Goal: Information Seeking & Learning: Learn about a topic

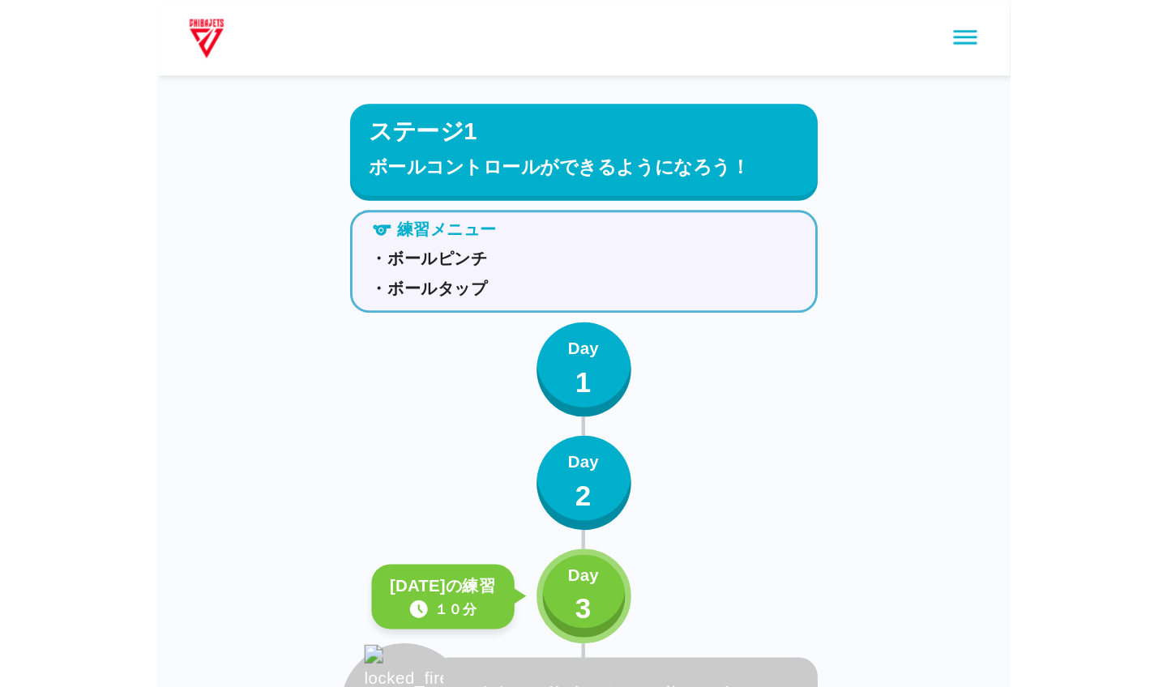
scroll to position [173, 0]
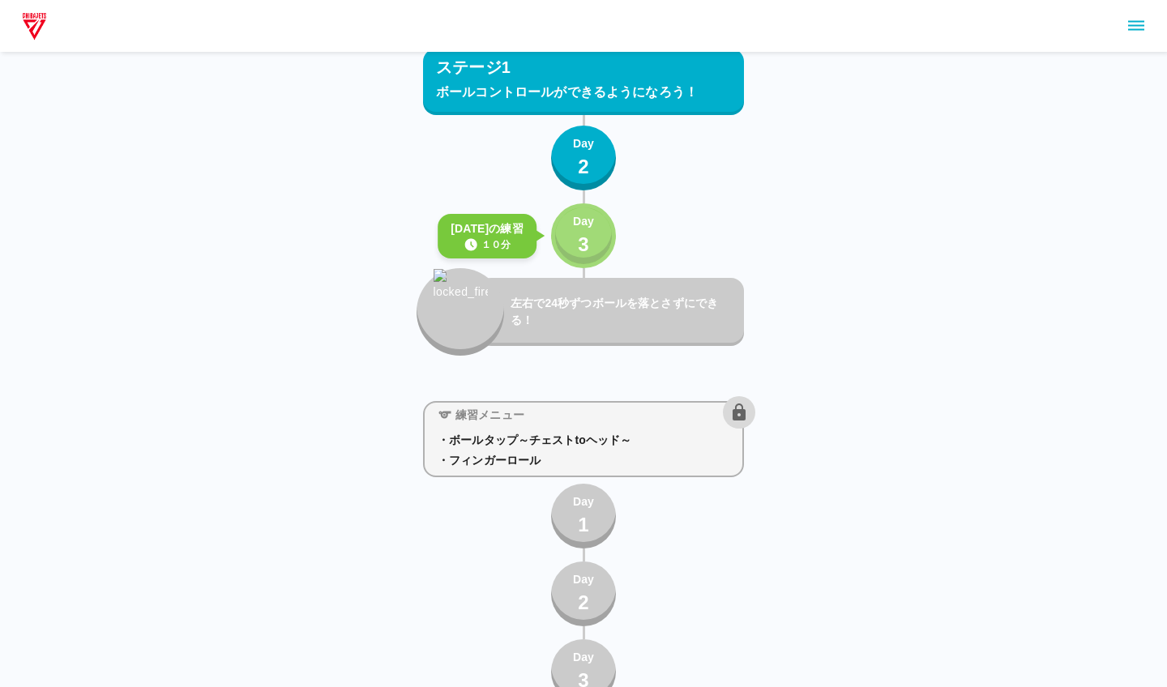
click at [576, 234] on div "Day 3" at bounding box center [583, 236] width 21 height 46
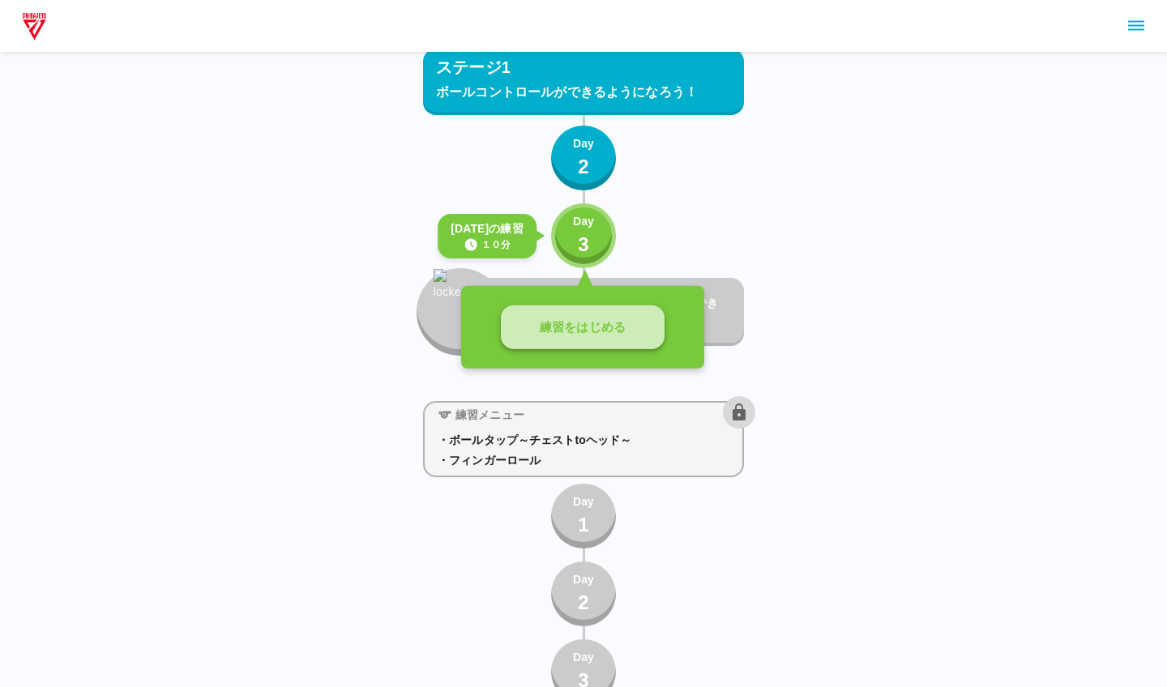
click at [585, 345] on button "練習をはじめる" at bounding box center [583, 328] width 164 height 45
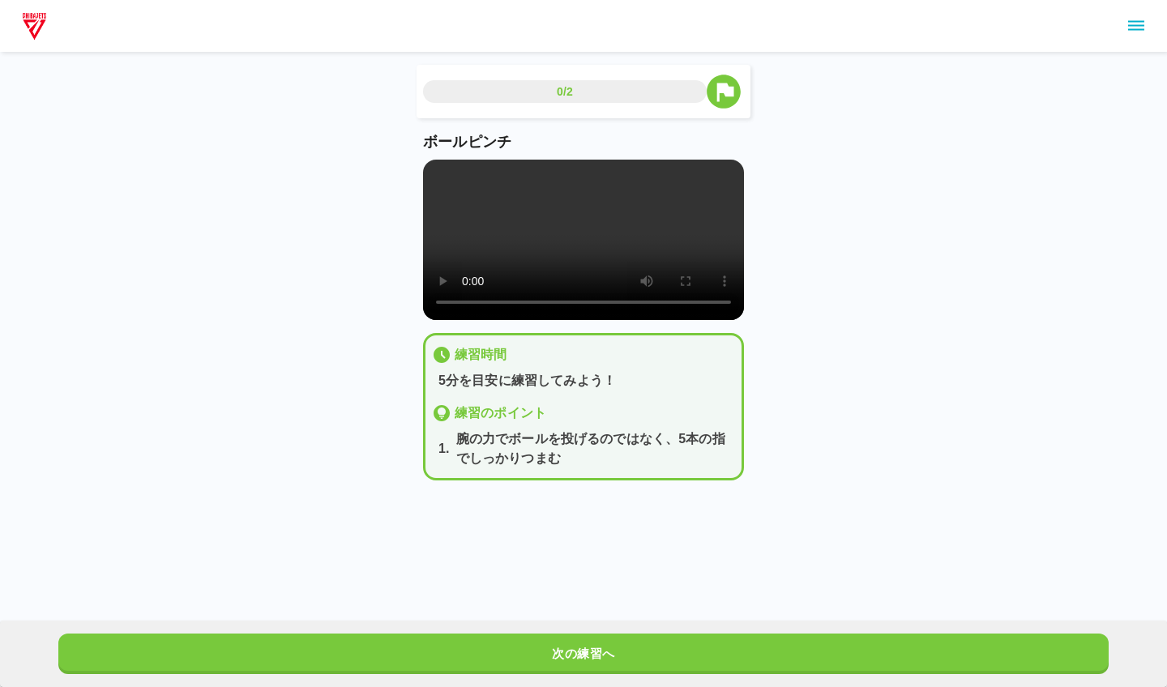
click at [585, 238] on video at bounding box center [583, 240] width 321 height 160
click at [447, 181] on video at bounding box center [583, 240] width 321 height 160
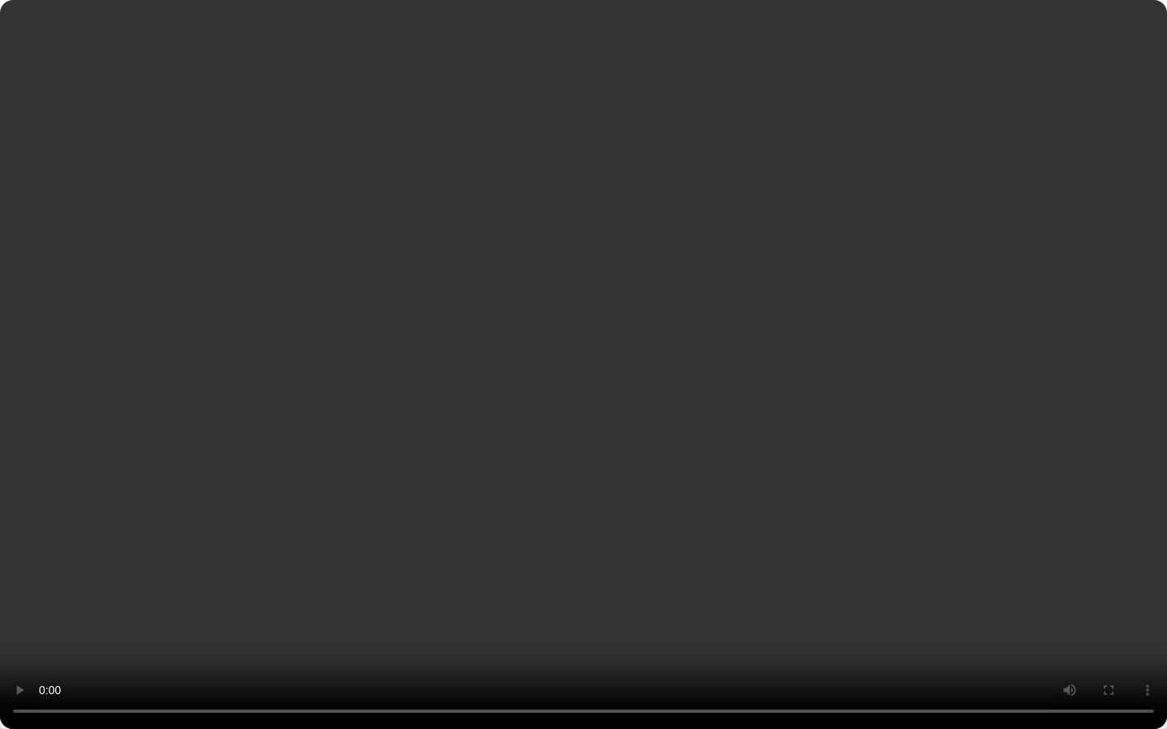
click at [585, 471] on video at bounding box center [583, 364] width 1167 height 729
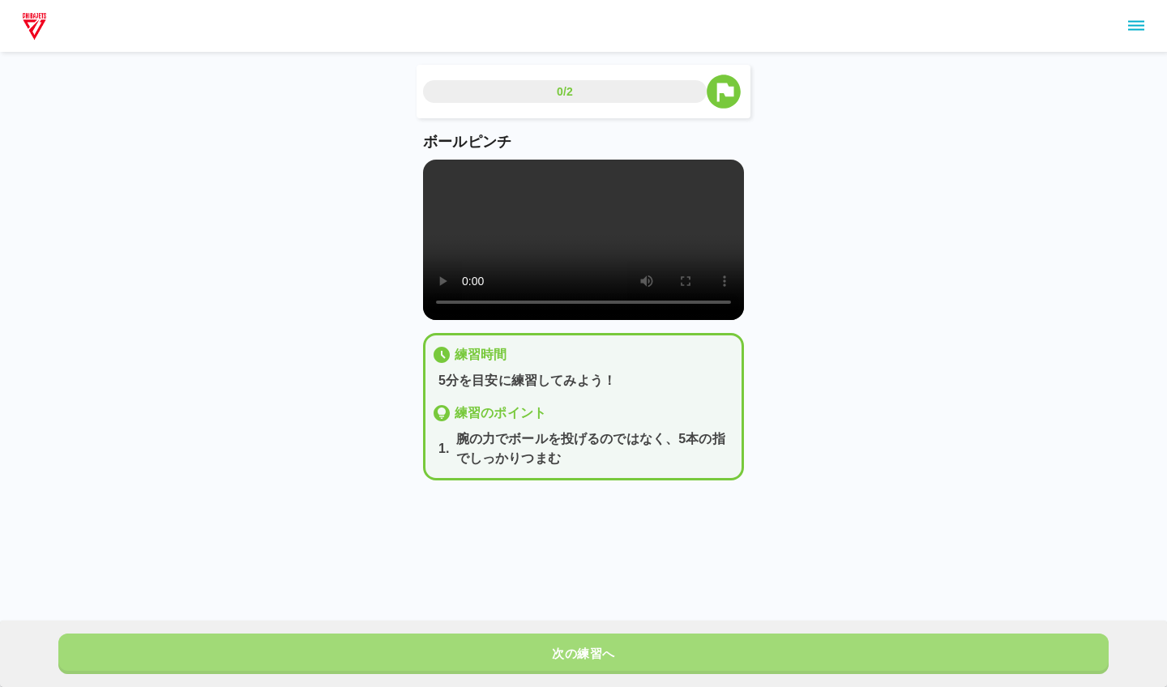
click at [562, 471] on button "次の練習へ" at bounding box center [583, 654] width 1050 height 41
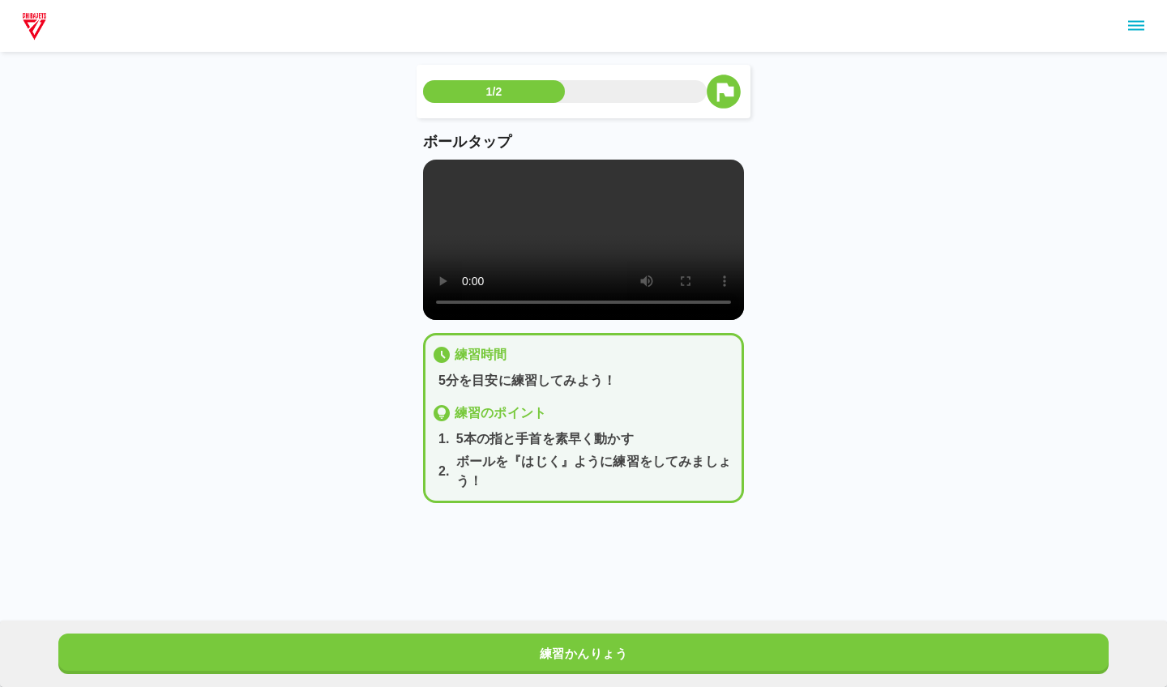
click at [436, 170] on video at bounding box center [583, 240] width 321 height 160
click at [445, 177] on video at bounding box center [583, 240] width 321 height 160
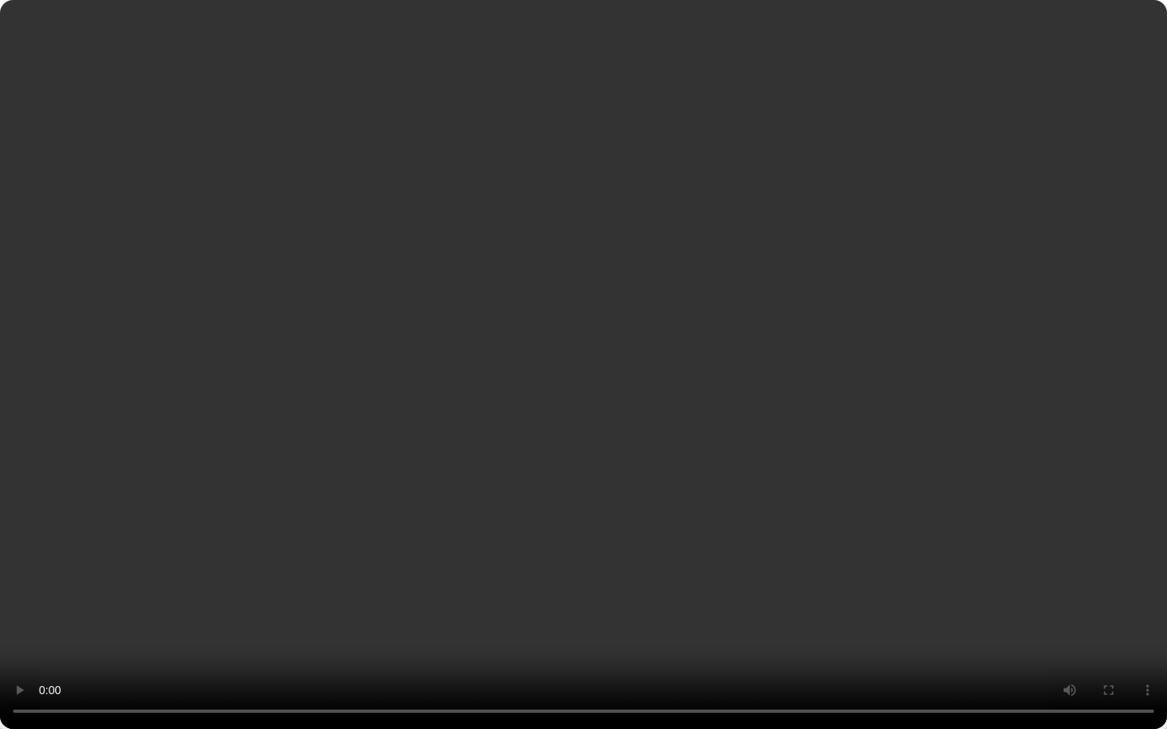
click at [575, 471] on video at bounding box center [583, 364] width 1167 height 729
drag, startPoint x: 722, startPoint y: 693, endPoint x: 529, endPoint y: 712, distance: 193.8
click at [529, 471] on video at bounding box center [583, 364] width 1167 height 729
click at [577, 471] on video at bounding box center [583, 364] width 1167 height 729
click at [524, 471] on video at bounding box center [583, 364] width 1167 height 729
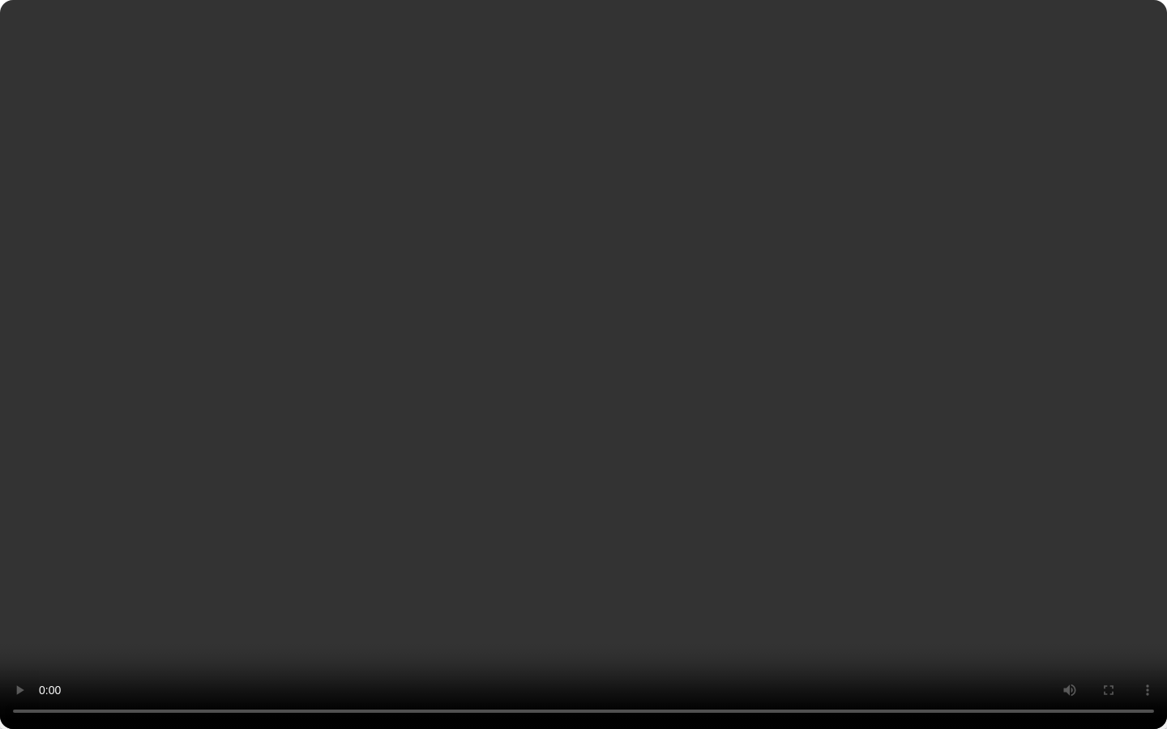
click at [564, 471] on video at bounding box center [583, 364] width 1167 height 729
click at [582, 471] on video at bounding box center [583, 364] width 1167 height 729
click at [585, 471] on video at bounding box center [583, 364] width 1167 height 729
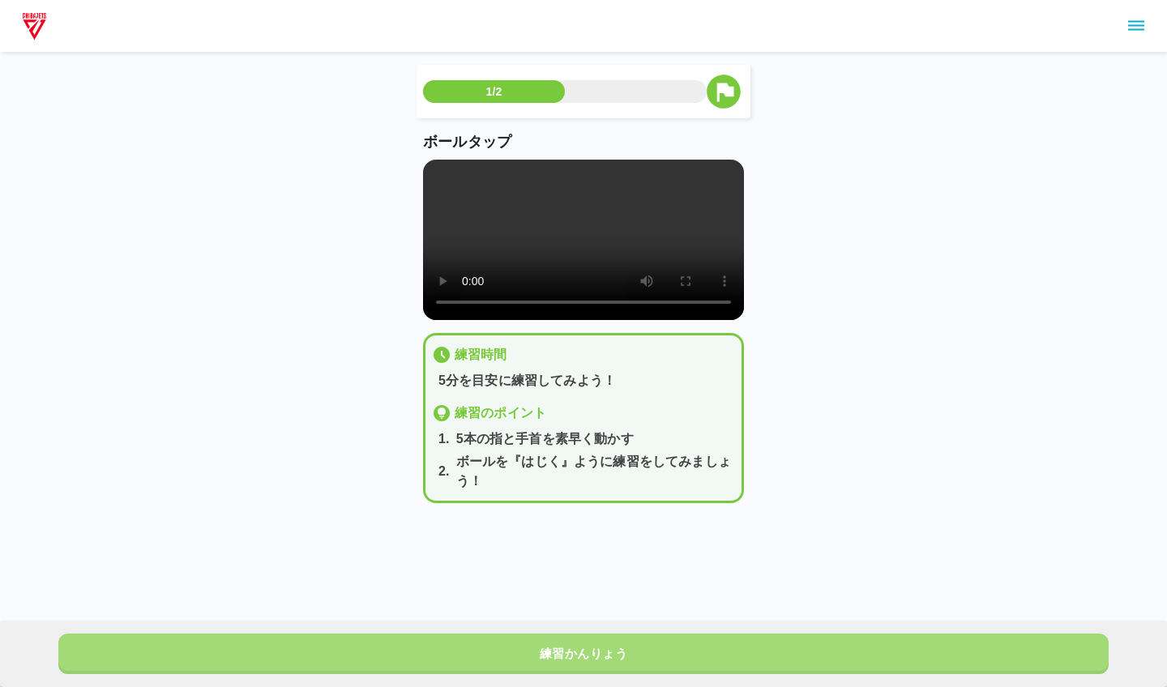
click at [585, 471] on button "練習かんりょう" at bounding box center [583, 654] width 1050 height 41
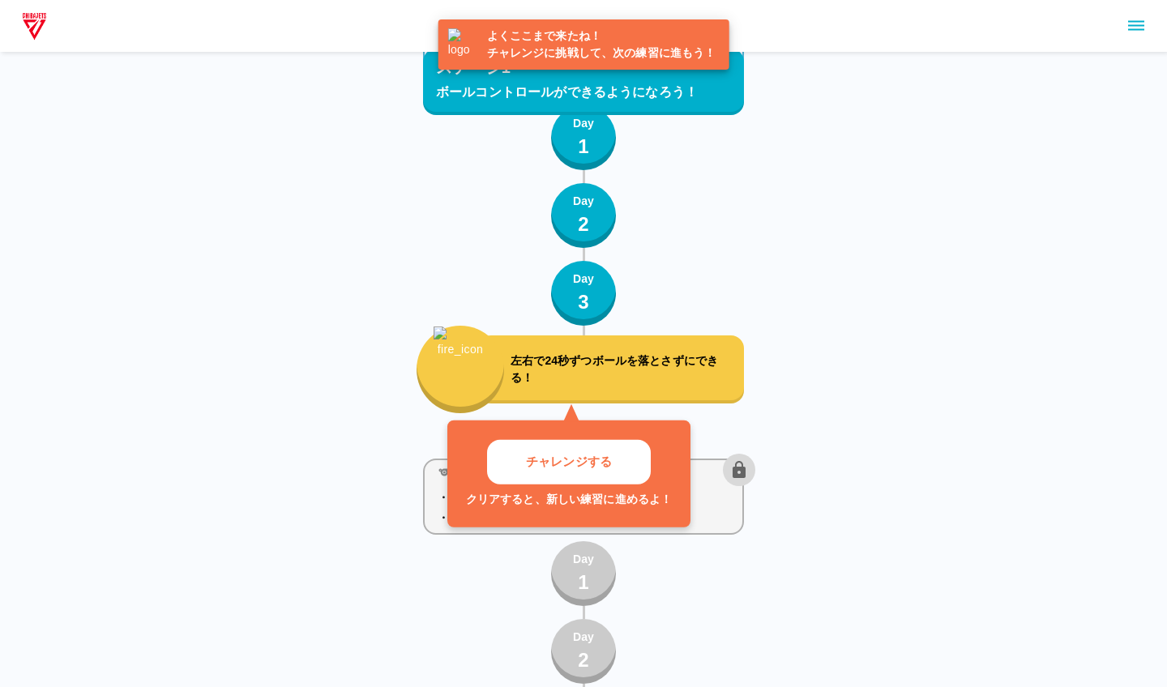
scroll to position [148, 0]
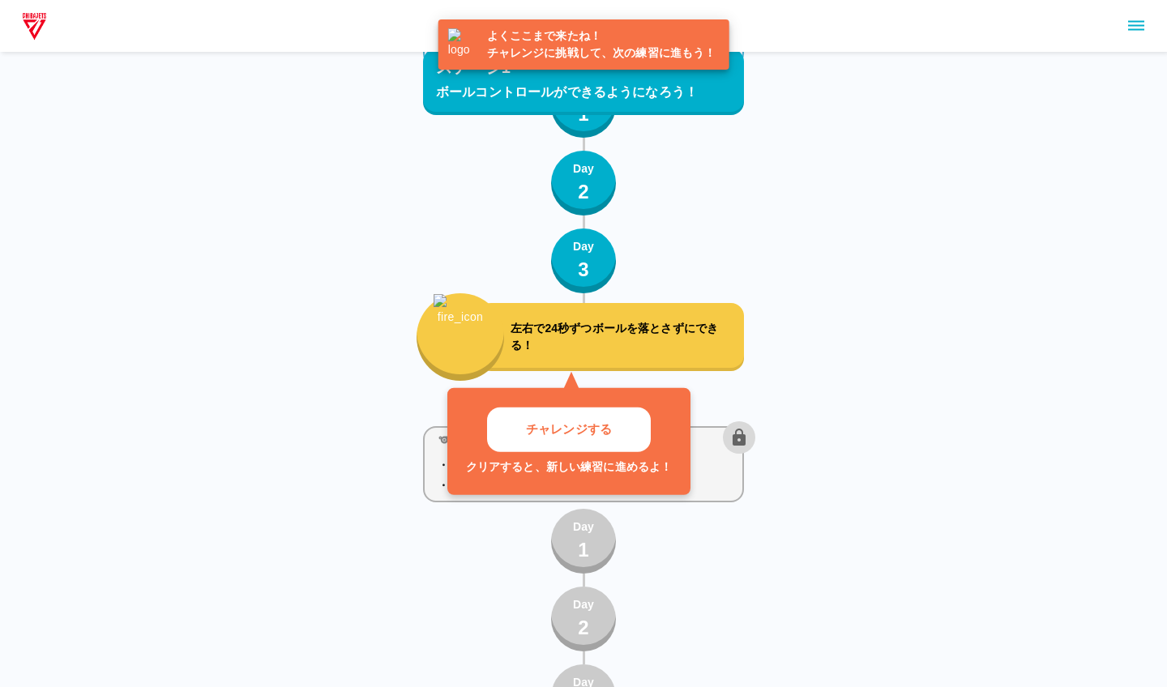
click at [585, 318] on div "左右で24秒ずつボールを落とさずにできる！" at bounding box center [611, 337] width 266 height 68
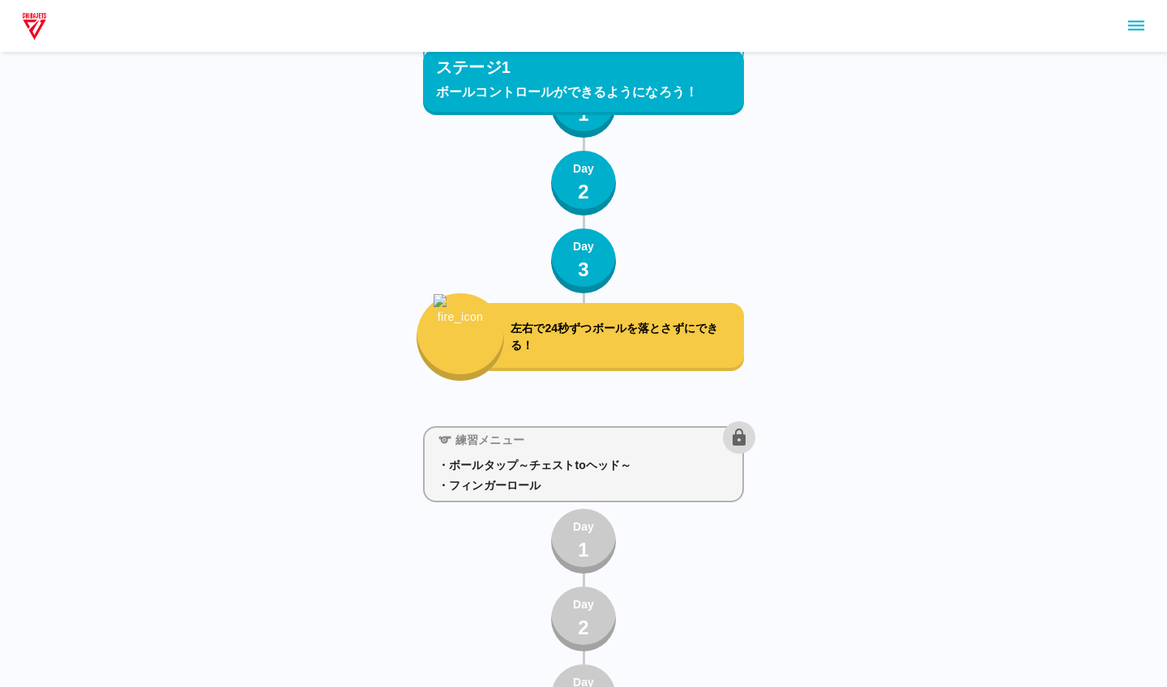
click at [585, 330] on p "左右で24秒ずつボールを落とさずにできる！" at bounding box center [624, 337] width 227 height 34
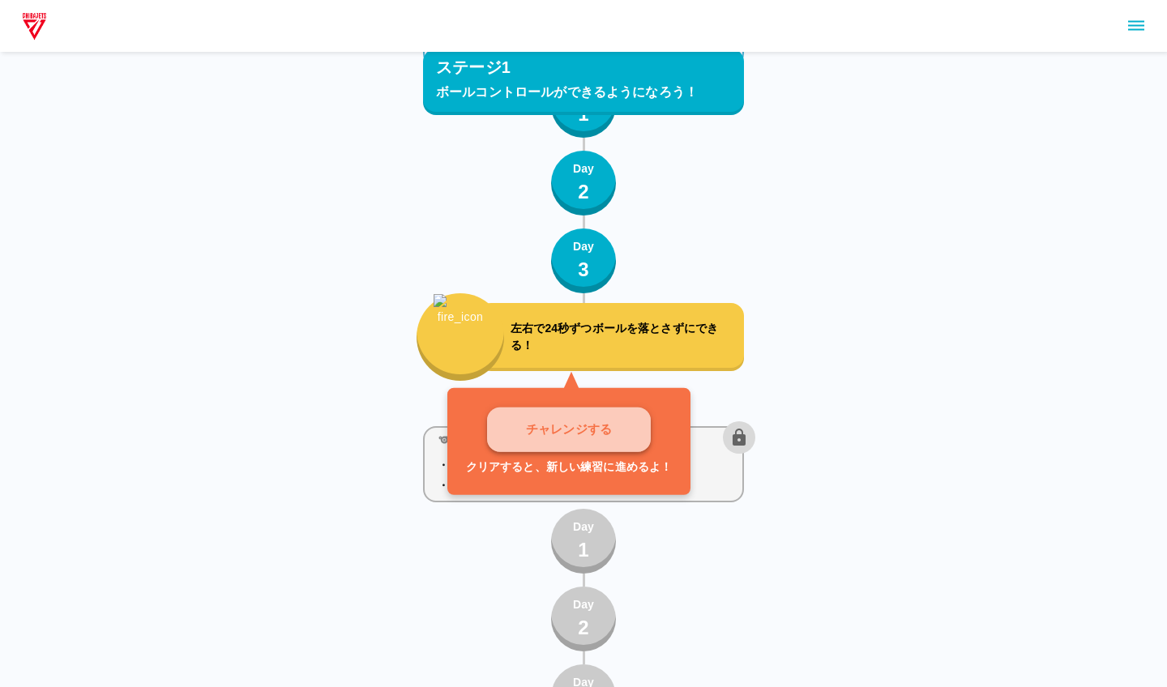
click at [559, 426] on p "チャレンジする" at bounding box center [569, 430] width 86 height 19
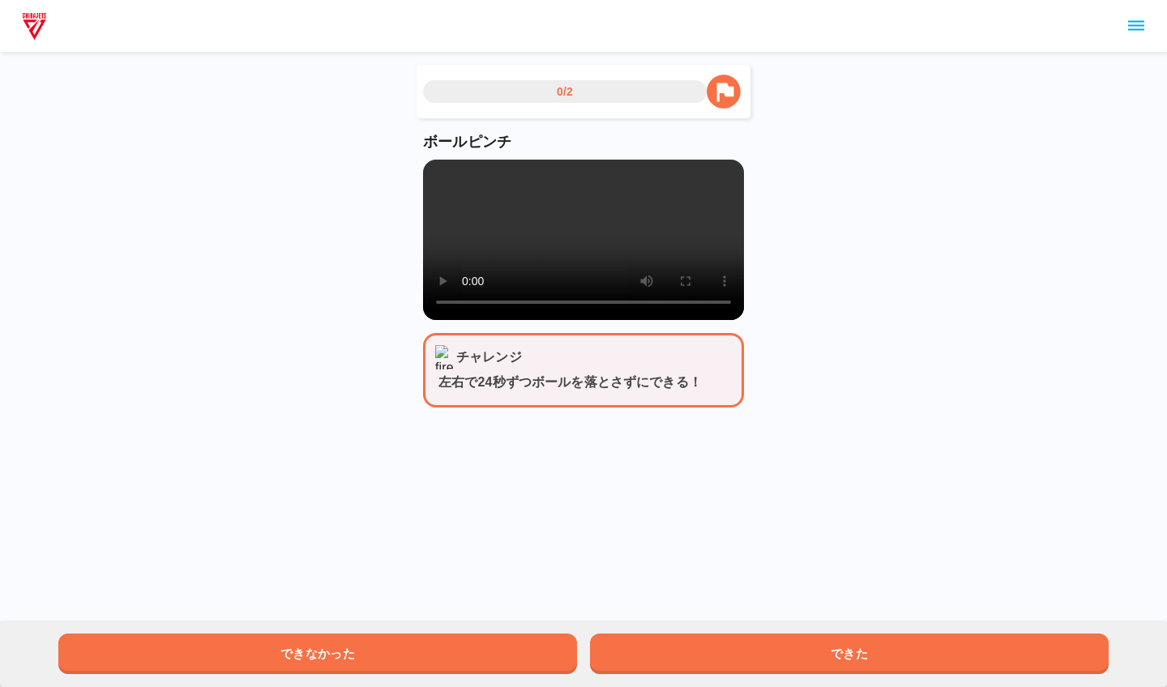
click at [585, 228] on video at bounding box center [583, 240] width 321 height 160
drag, startPoint x: 414, startPoint y: 212, endPoint x: 446, endPoint y: 250, distance: 48.9
click at [423, 231] on div "0/2 ボールピンチ チャレンジ 左右で24秒ずつボールを落とさずにできる！ できなかった できた" at bounding box center [583, 217] width 1167 height 434
click at [440, 177] on video at bounding box center [583, 240] width 321 height 160
click at [447, 175] on video at bounding box center [583, 240] width 321 height 160
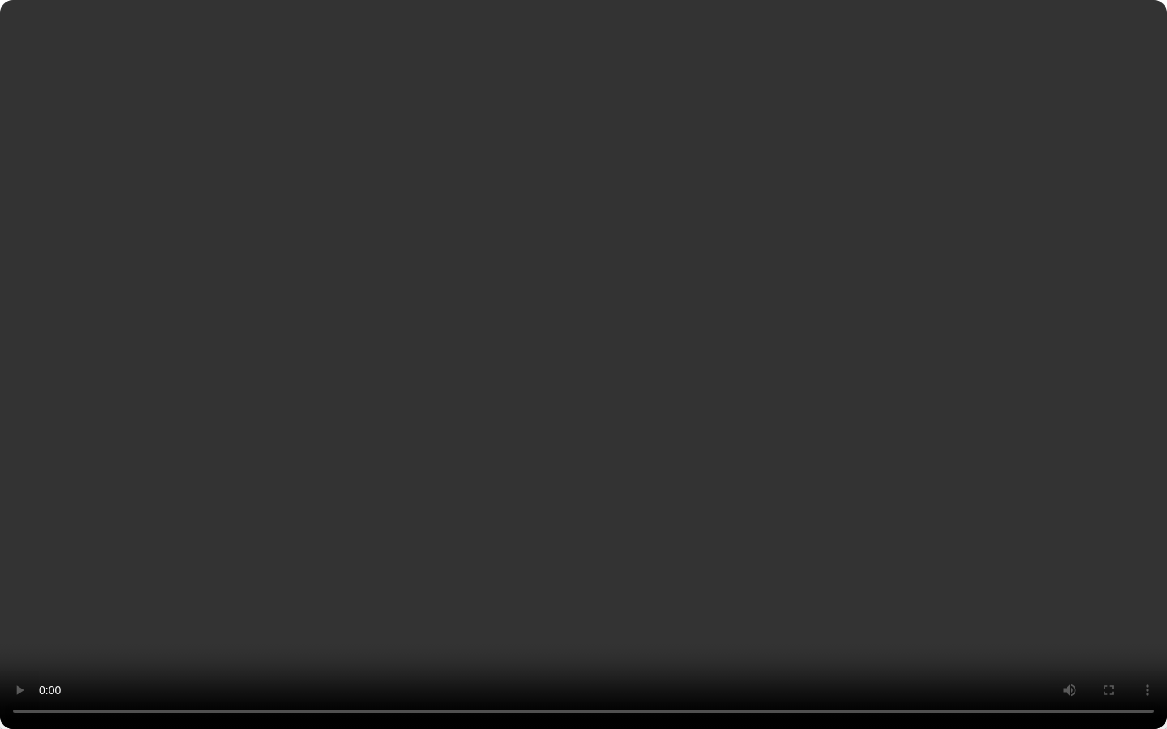
drag, startPoint x: 496, startPoint y: 695, endPoint x: 401, endPoint y: 718, distance: 97.5
click at [401, 471] on video at bounding box center [583, 364] width 1167 height 729
click at [585, 471] on video at bounding box center [583, 364] width 1167 height 729
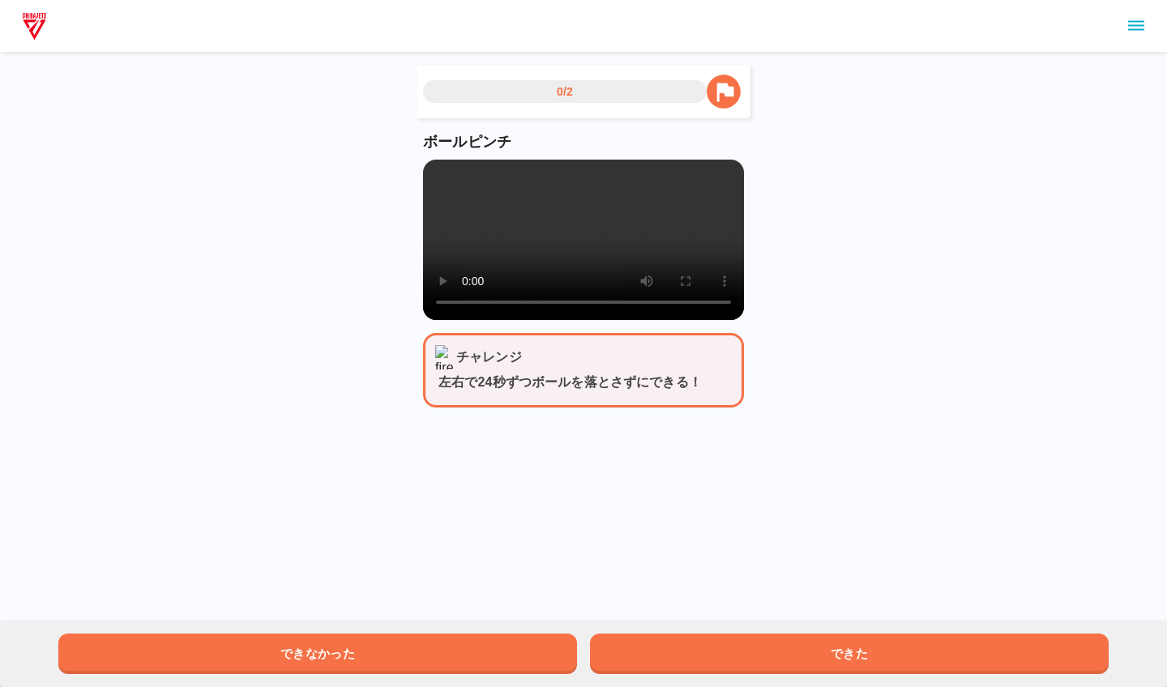
click at [585, 471] on button "できた" at bounding box center [849, 654] width 519 height 41
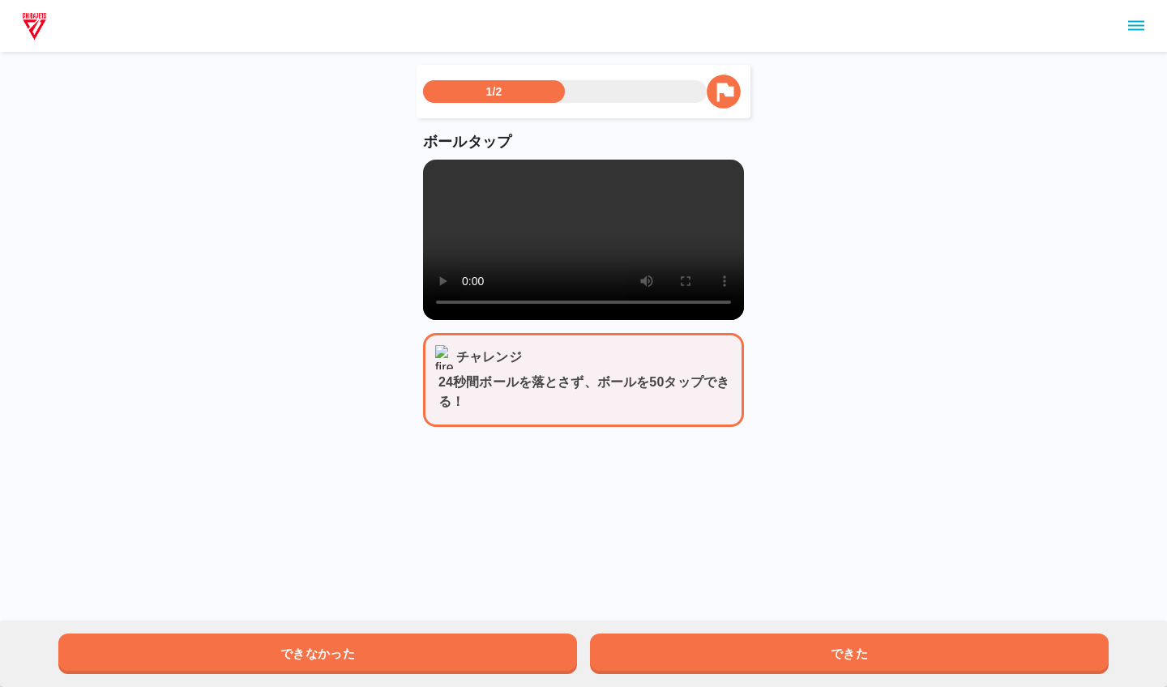
click at [448, 177] on video at bounding box center [583, 240] width 321 height 160
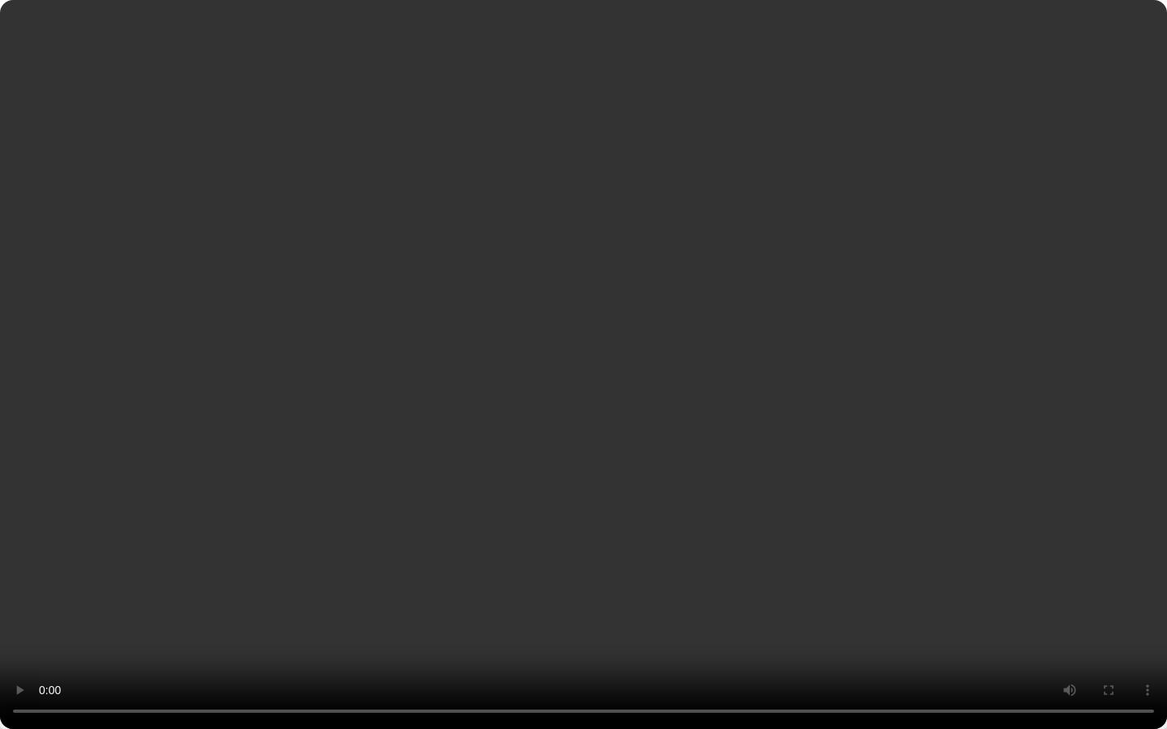
click at [579, 471] on video at bounding box center [583, 364] width 1167 height 729
click at [585, 471] on video at bounding box center [583, 364] width 1167 height 729
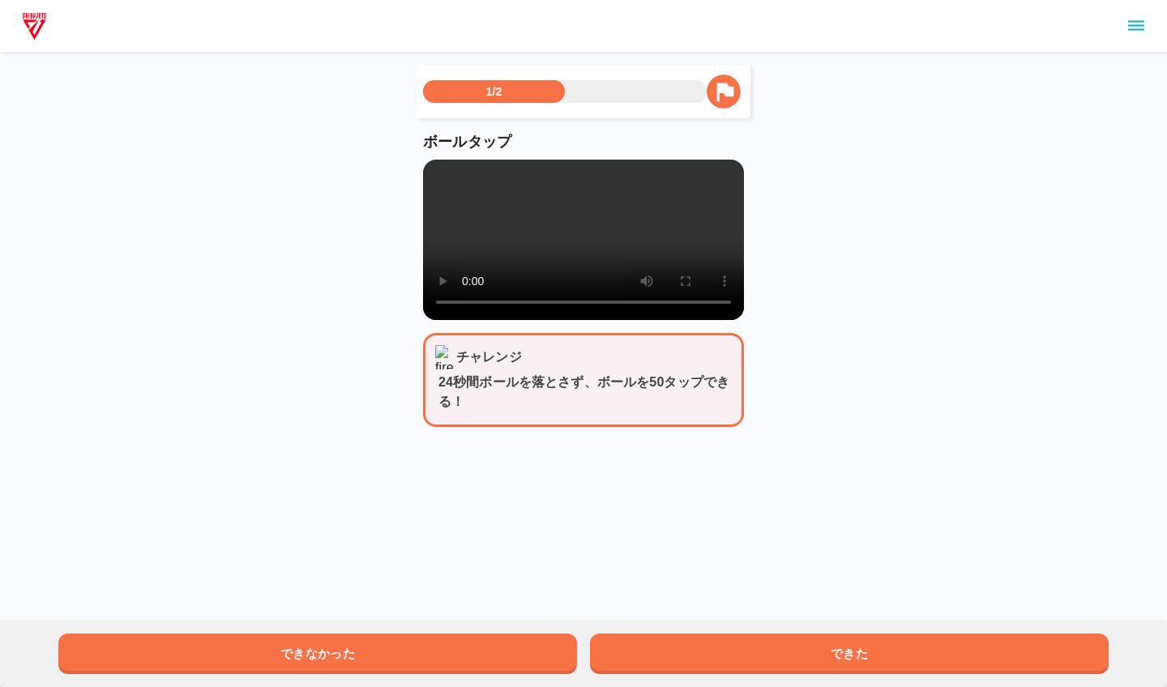
click at [453, 173] on video at bounding box center [583, 240] width 321 height 160
click at [451, 182] on video at bounding box center [583, 240] width 321 height 160
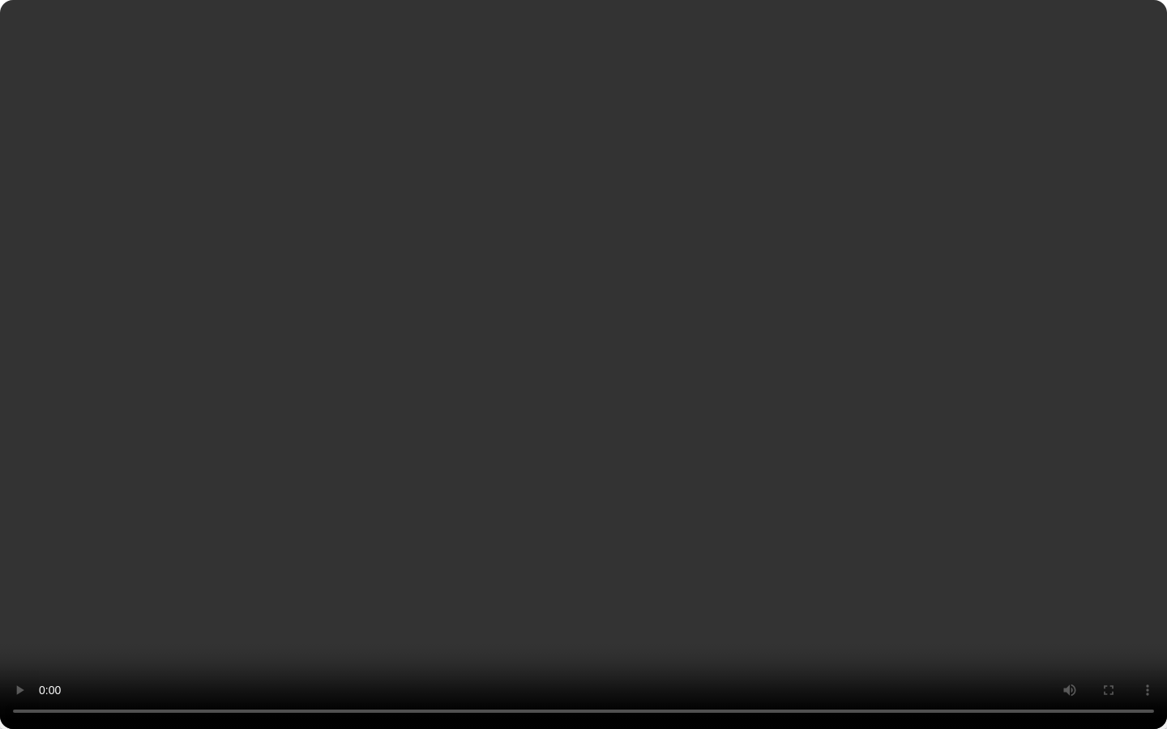
click at [585, 471] on video at bounding box center [583, 364] width 1167 height 729
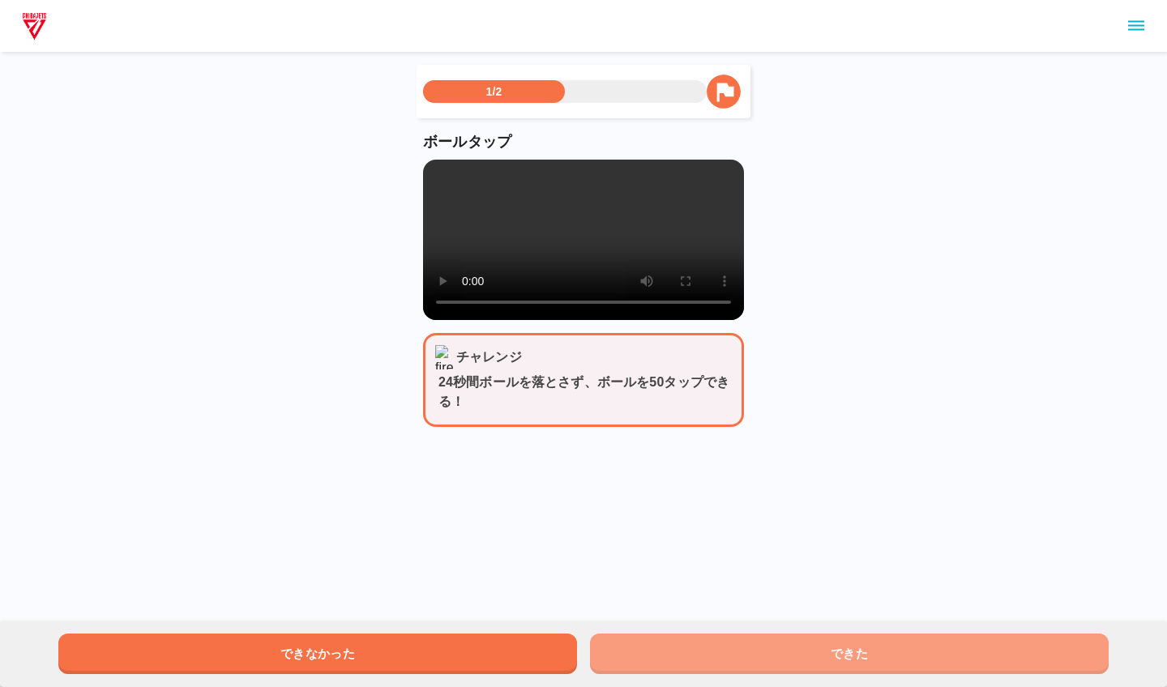
click at [585, 471] on button "できた" at bounding box center [849, 654] width 519 height 41
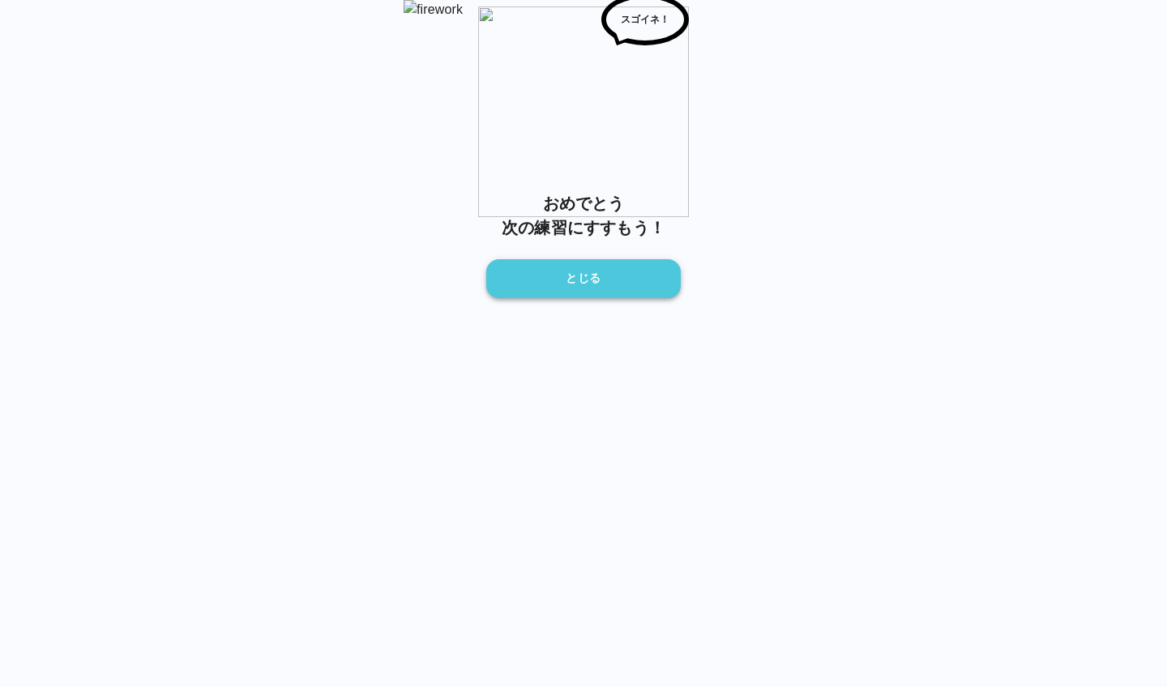
click at [585, 298] on button "とじる" at bounding box center [583, 278] width 194 height 39
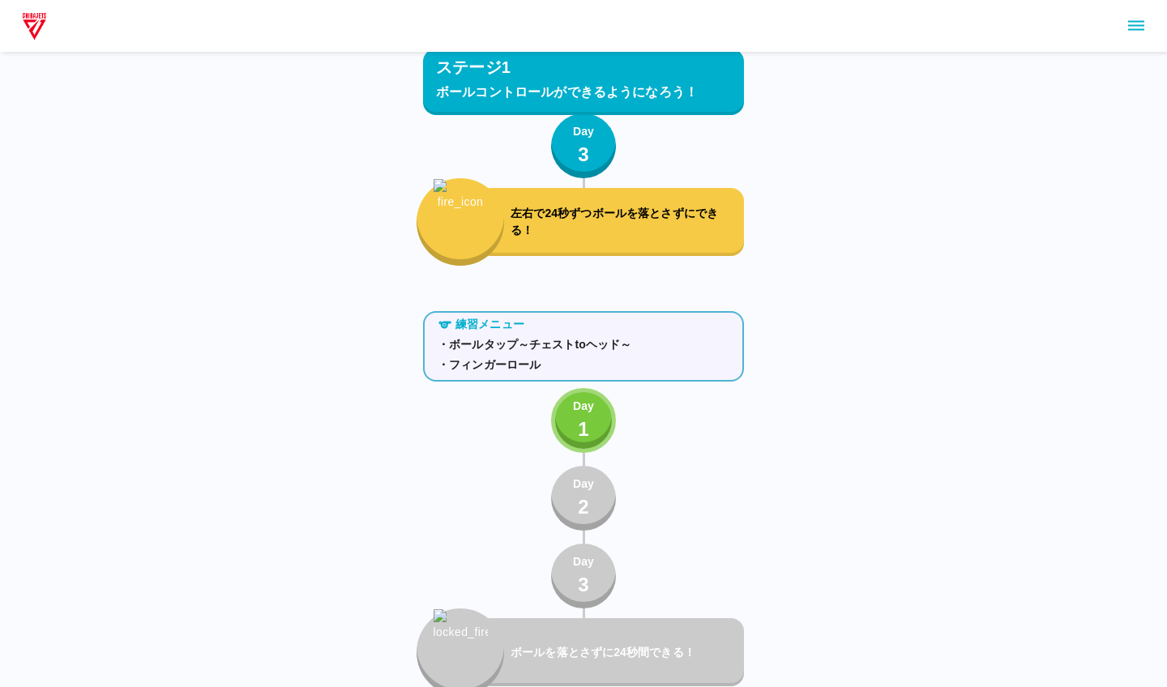
scroll to position [281, 0]
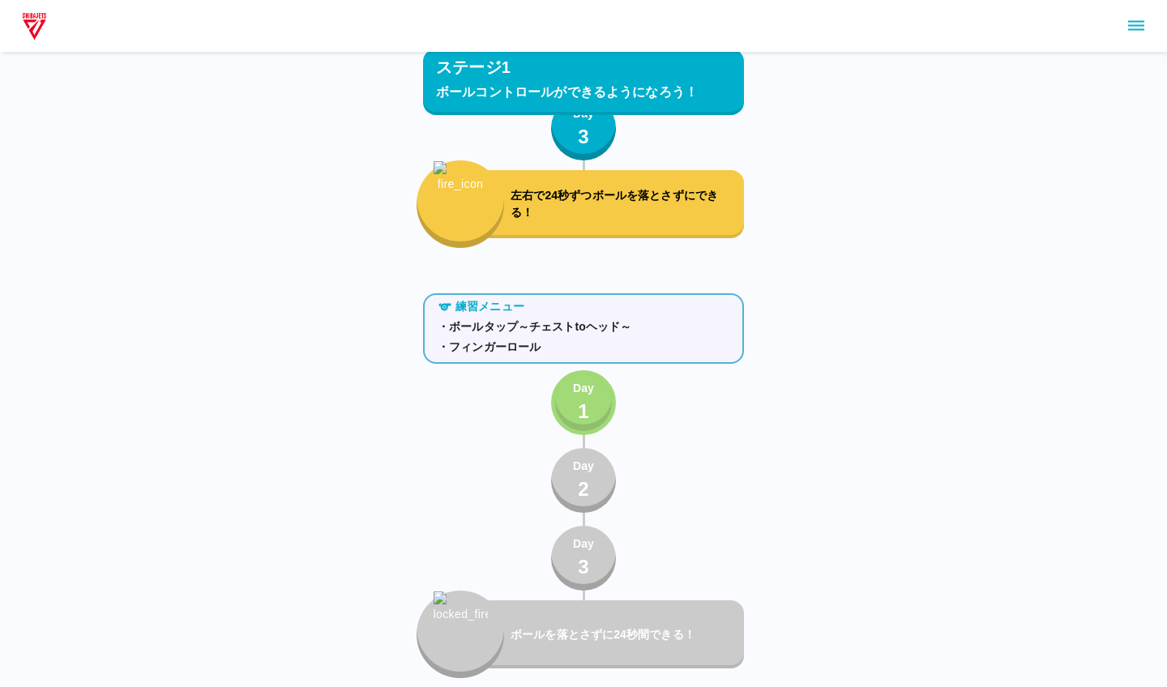
click at [579, 400] on p "1" at bounding box center [583, 411] width 11 height 29
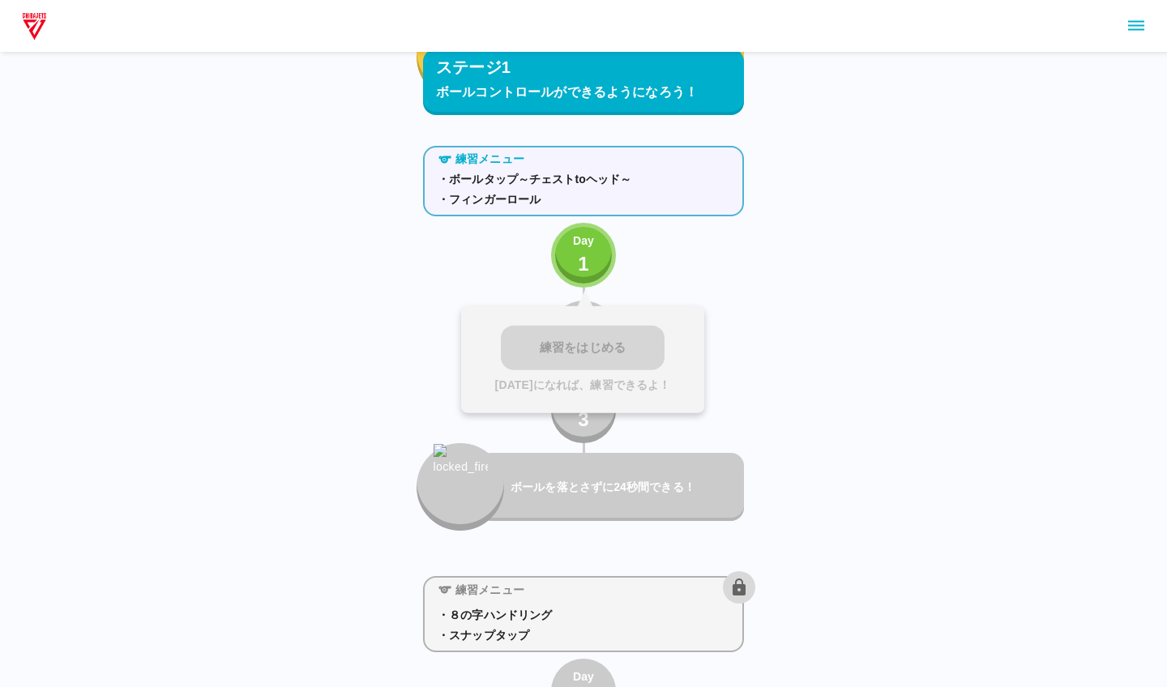
scroll to position [430, 0]
